Goal: Task Accomplishment & Management: Manage account settings

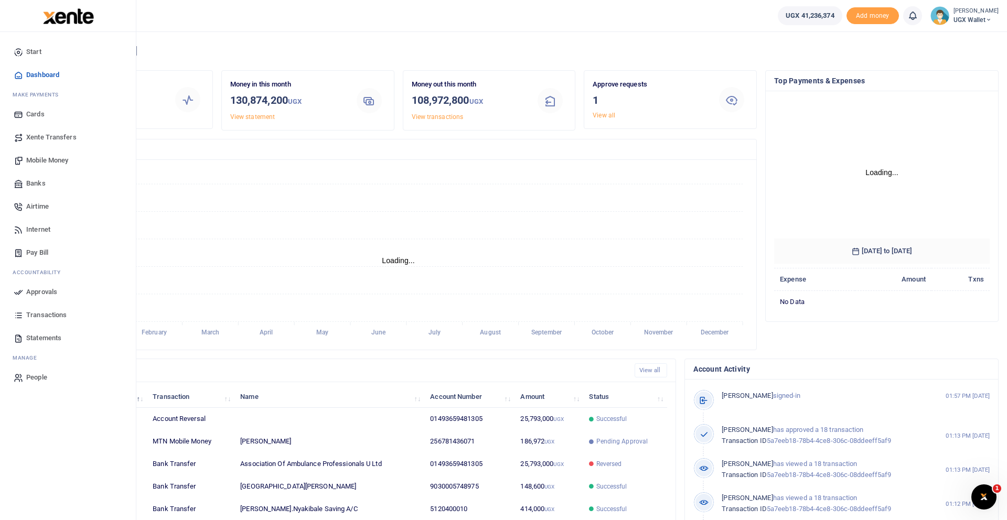
click at [37, 292] on span "Approvals" at bounding box center [41, 292] width 31 height 10
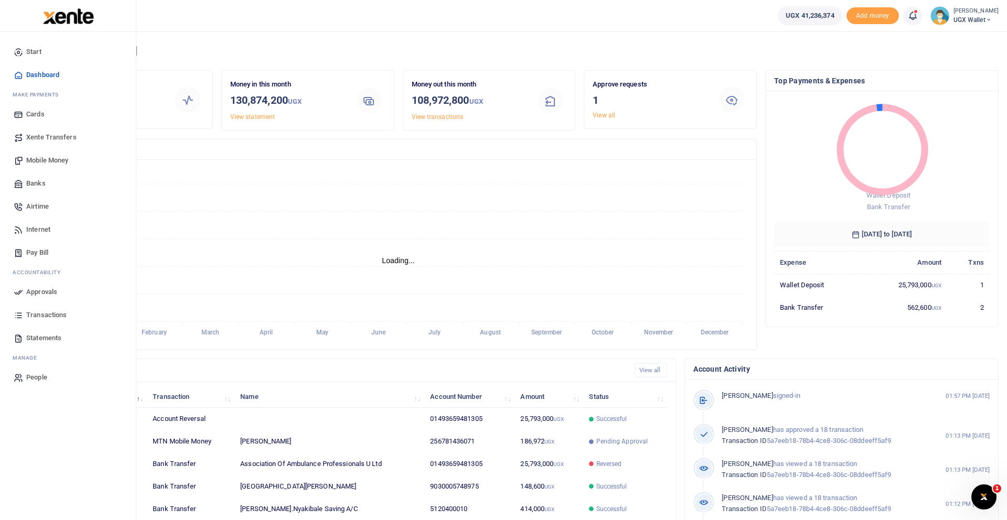
scroll to position [1, 1]
click at [38, 294] on span "Approvals" at bounding box center [41, 292] width 31 height 10
click at [41, 291] on span "Approvals" at bounding box center [41, 292] width 31 height 10
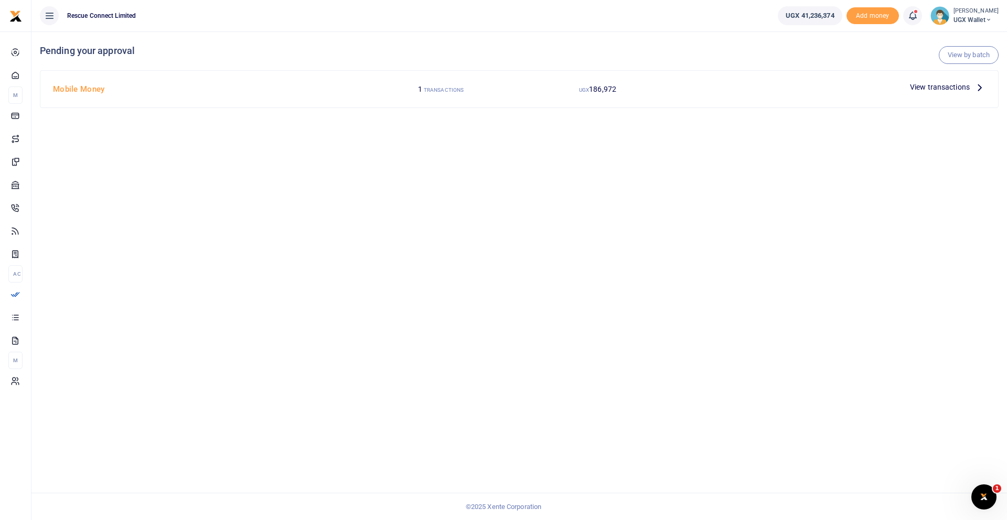
click at [936, 87] on span "View transactions" at bounding box center [940, 87] width 60 height 12
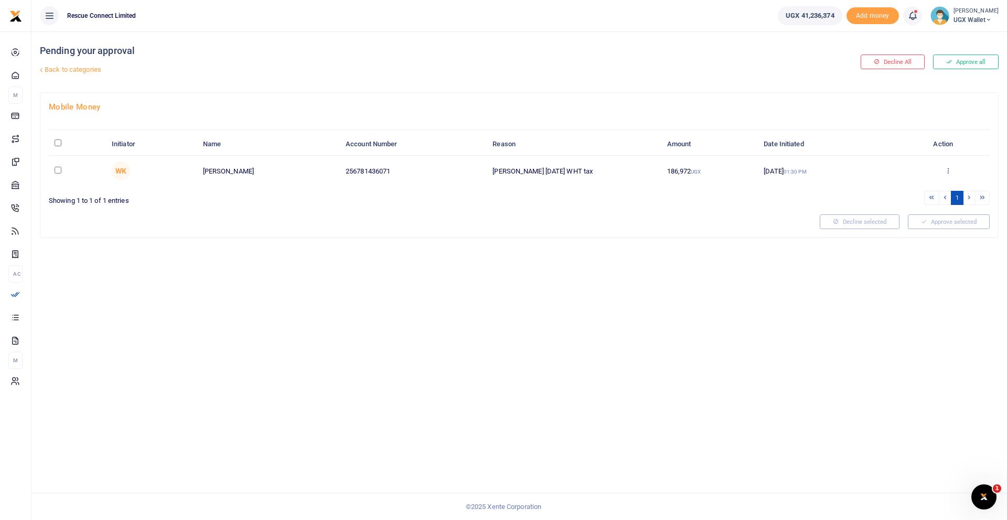
click at [59, 144] on input "\a \a : activate to sort column descending" at bounding box center [58, 143] width 7 height 7
checkbox input "true"
click at [945, 220] on button "Approve selected (1)" at bounding box center [945, 222] width 89 height 15
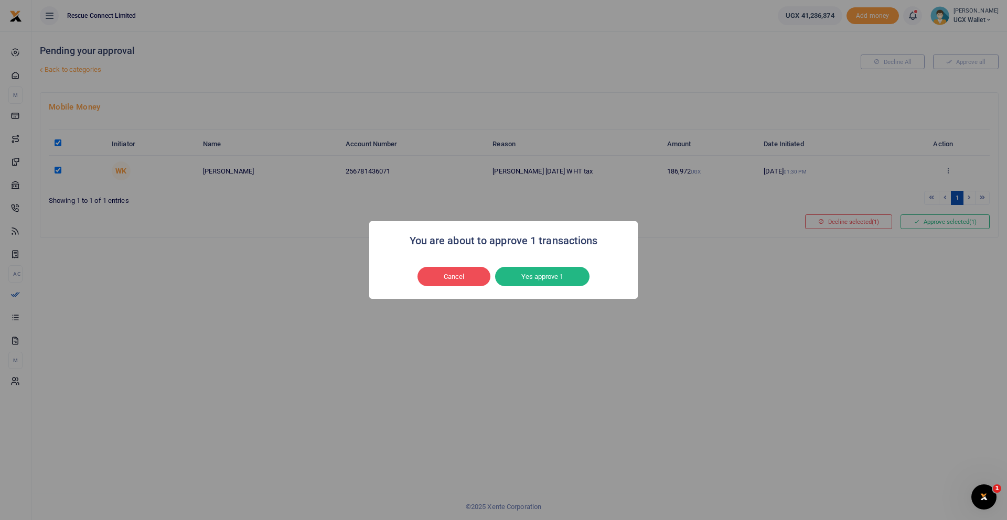
click at [564, 276] on button "Yes approve 1" at bounding box center [542, 277] width 94 height 20
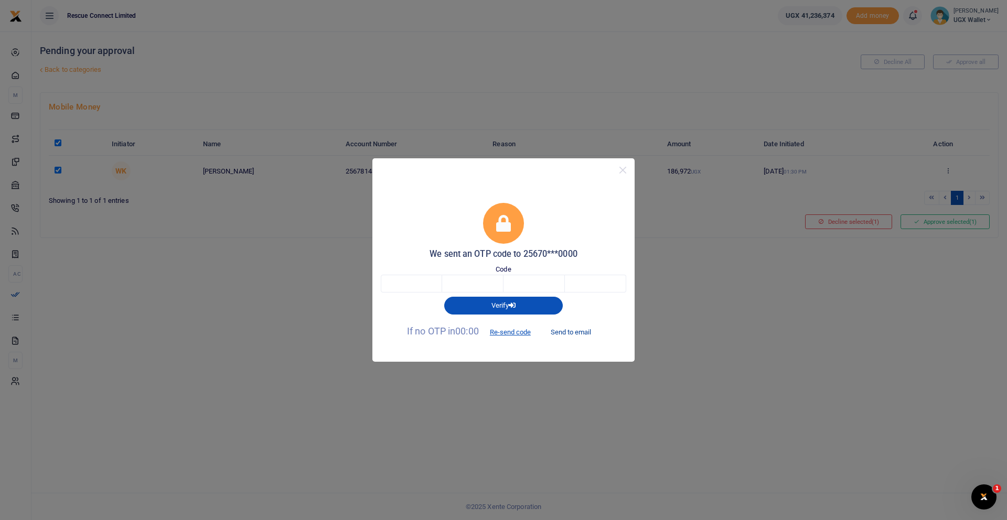
click at [565, 333] on button "Send to email" at bounding box center [571, 332] width 58 height 18
click at [405, 287] on input "text" at bounding box center [411, 284] width 61 height 18
type input "7"
type input "3"
type input "7"
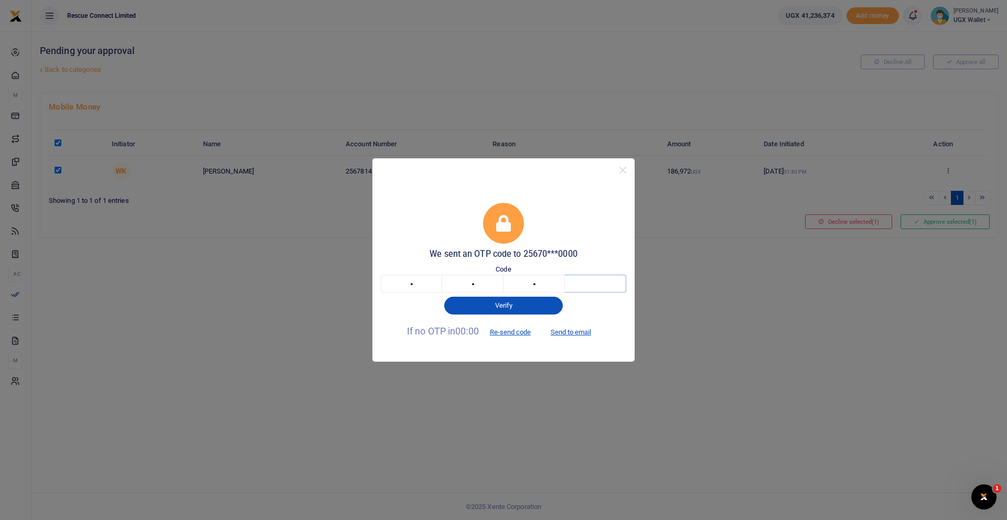
type input "1"
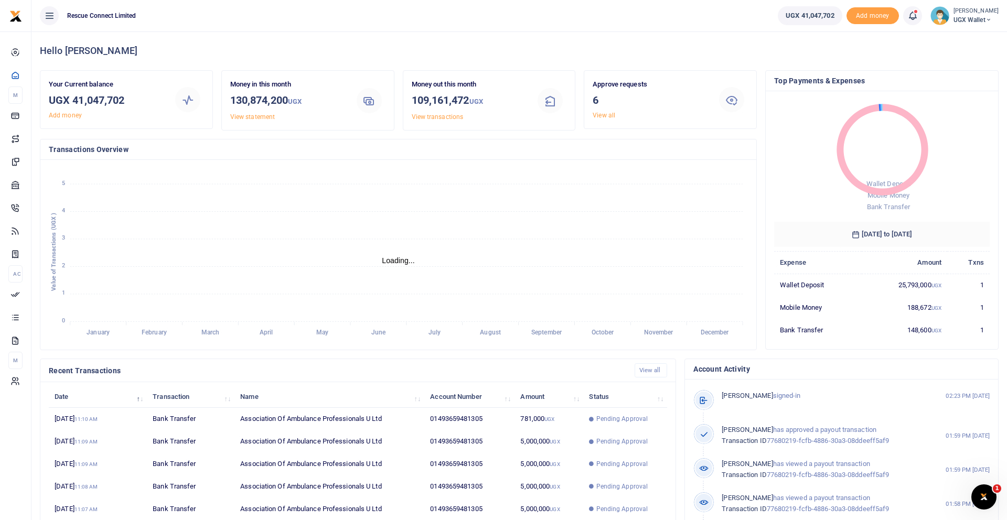
scroll to position [1, 1]
